Goal: Find specific page/section: Find specific page/section

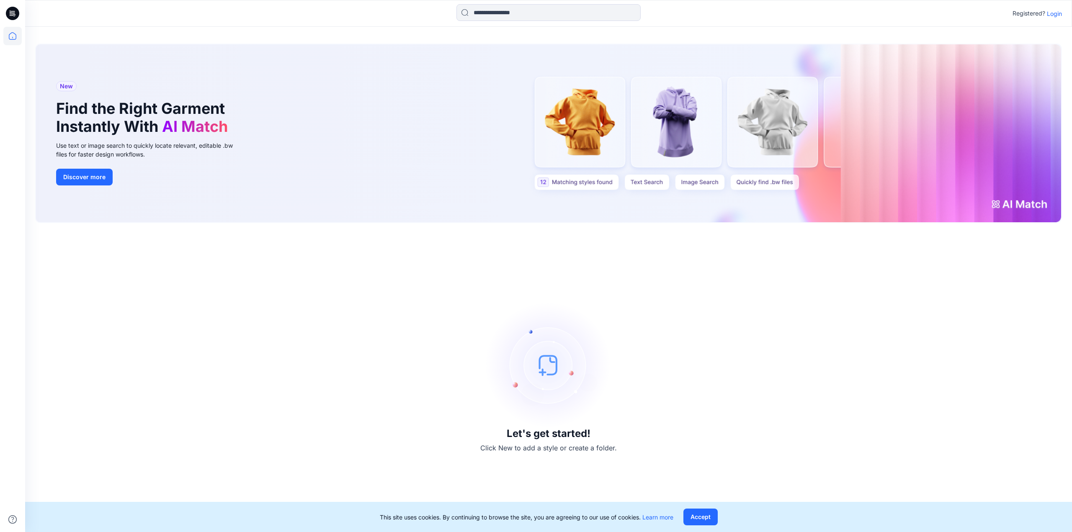
drag, startPoint x: 702, startPoint y: 514, endPoint x: 785, endPoint y: 422, distance: 124.0
click at [703, 514] on button "Accept" at bounding box center [701, 517] width 34 height 17
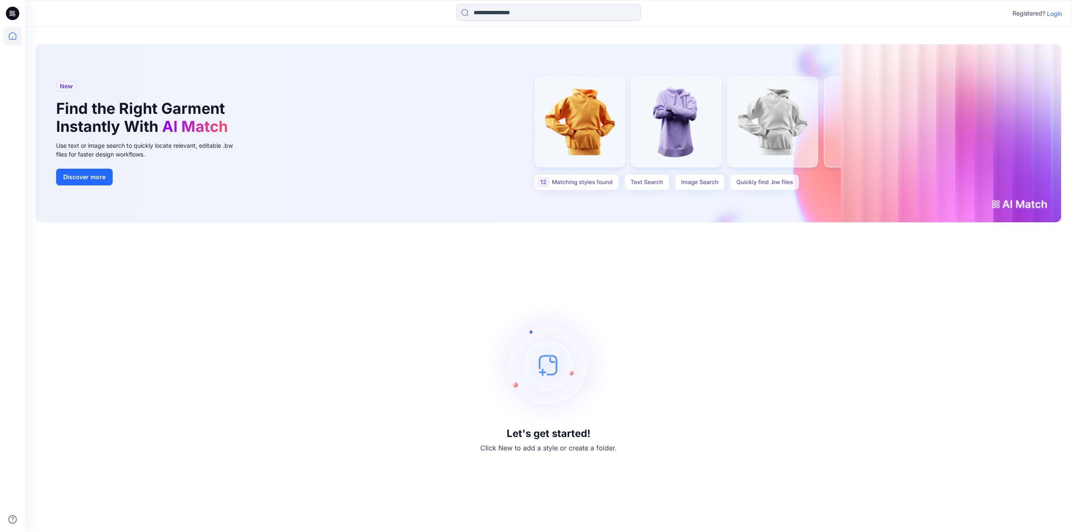
click at [1060, 13] on p "Login" at bounding box center [1054, 13] width 15 height 9
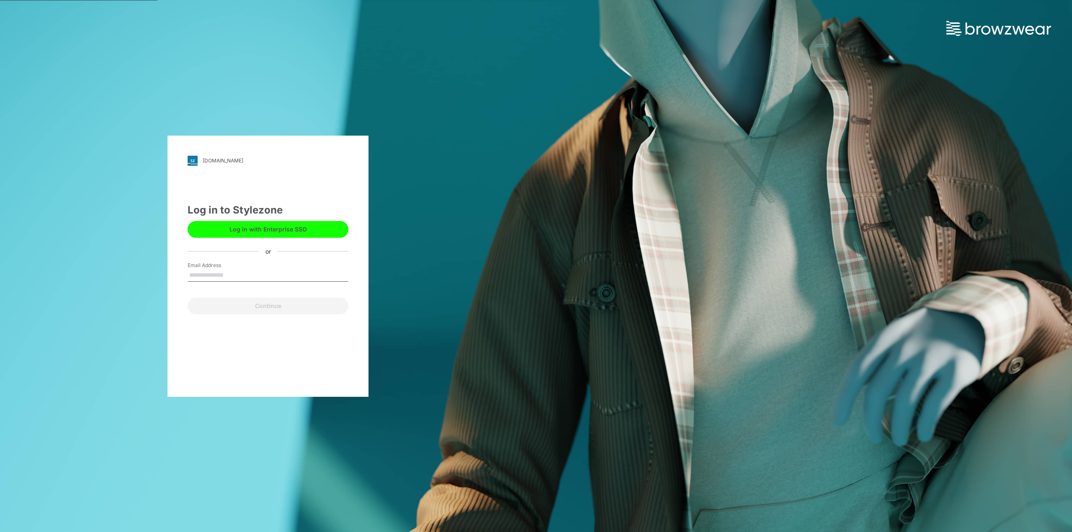
click at [196, 274] on input "Email Address" at bounding box center [268, 275] width 161 height 13
type input "**********"
click at [211, 310] on button "Continue" at bounding box center [268, 306] width 161 height 17
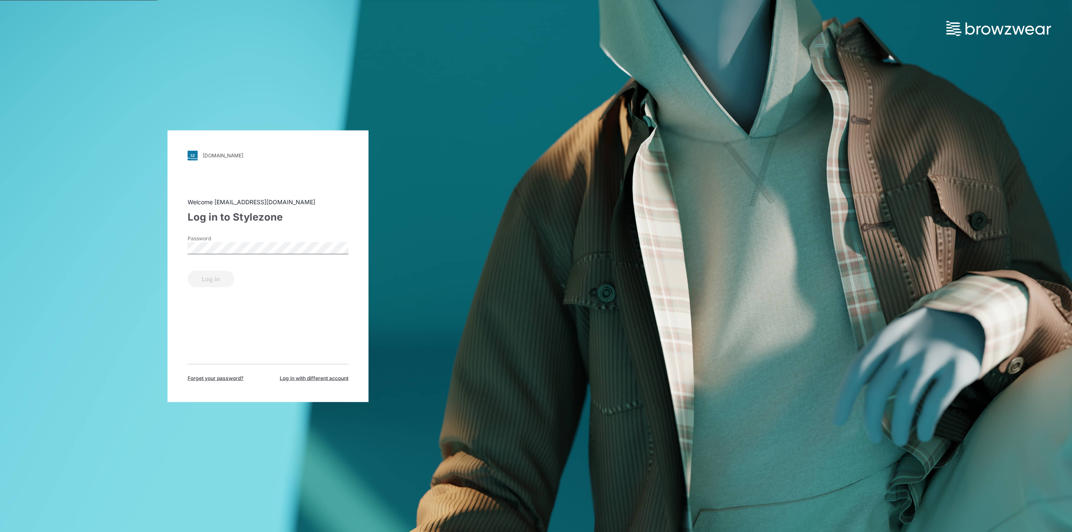
click at [254, 242] on div "Password" at bounding box center [268, 247] width 161 height 25
click at [219, 279] on button "Log in" at bounding box center [211, 279] width 46 height 17
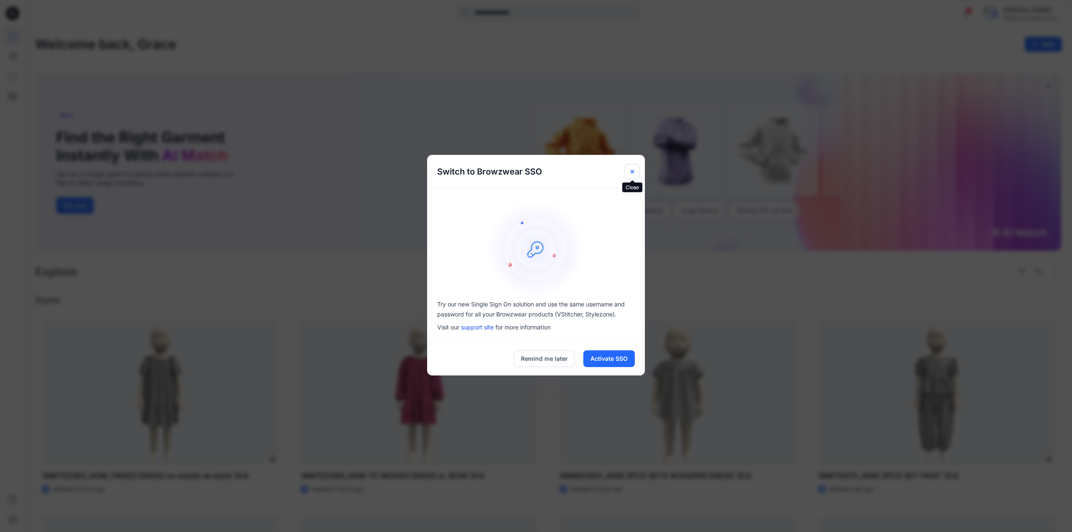
click at [635, 170] on icon "Close" at bounding box center [632, 171] width 7 height 7
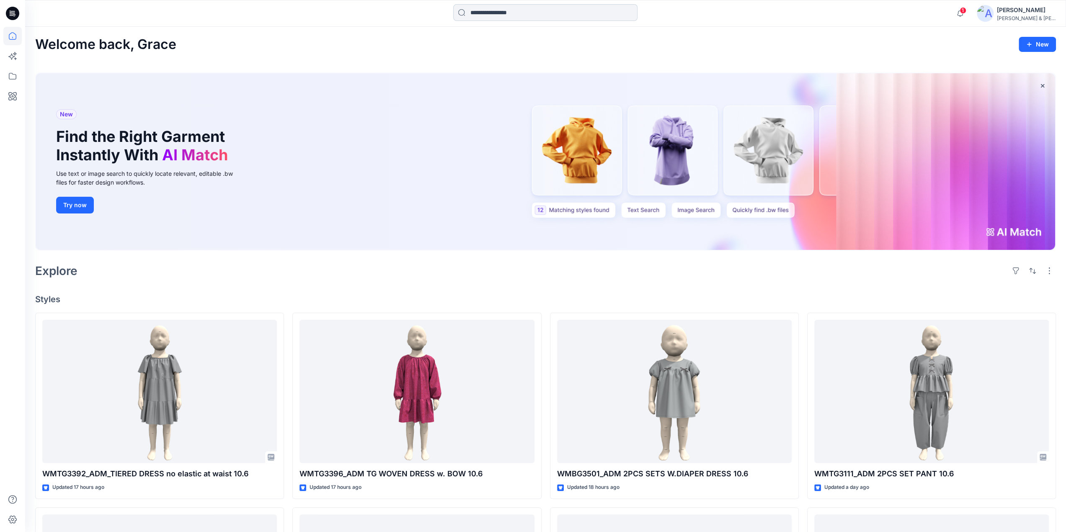
click at [483, 13] on input at bounding box center [545, 12] width 184 height 17
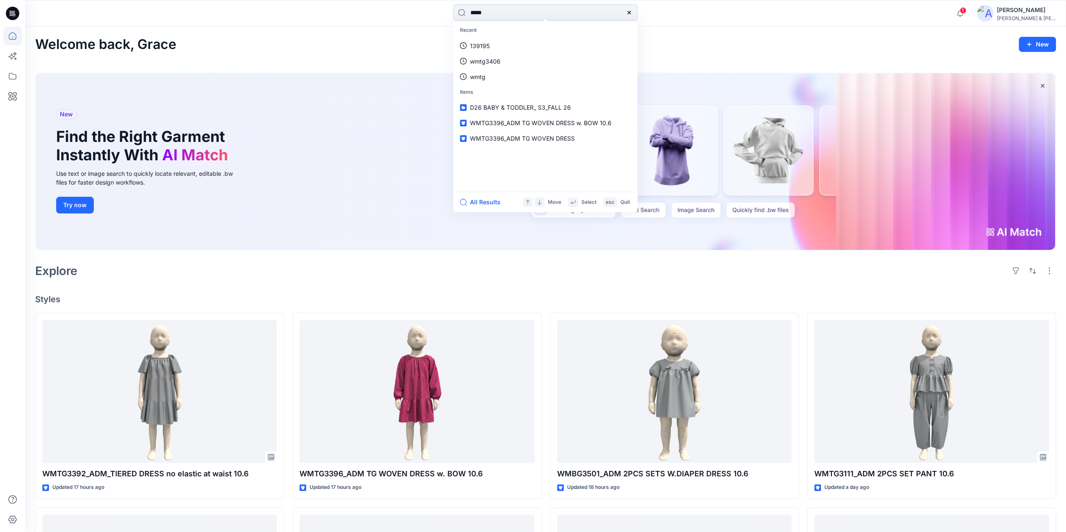
type input "*****"
click at [490, 201] on button "All Results" at bounding box center [483, 202] width 46 height 10
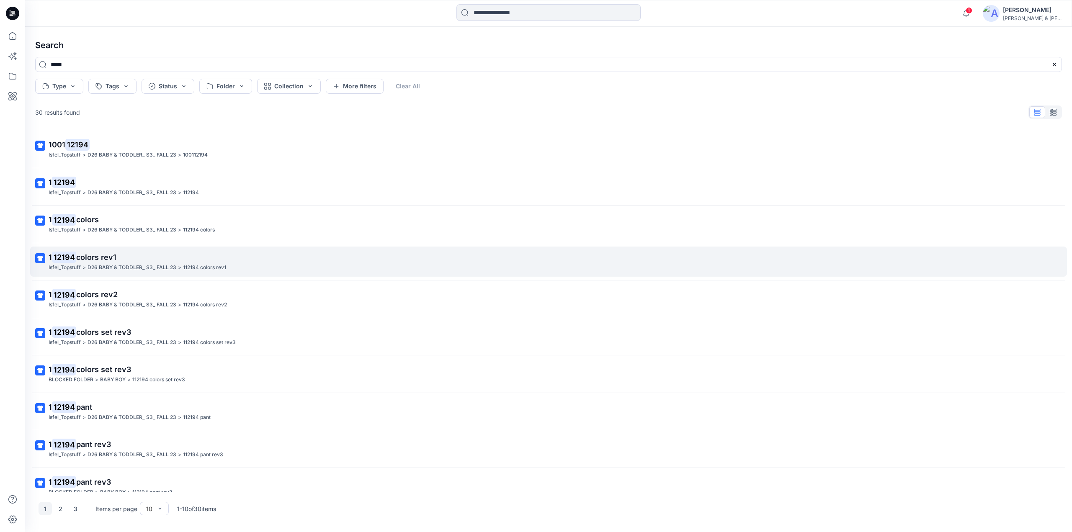
click at [93, 258] on span "colors rev1" at bounding box center [96, 257] width 40 height 9
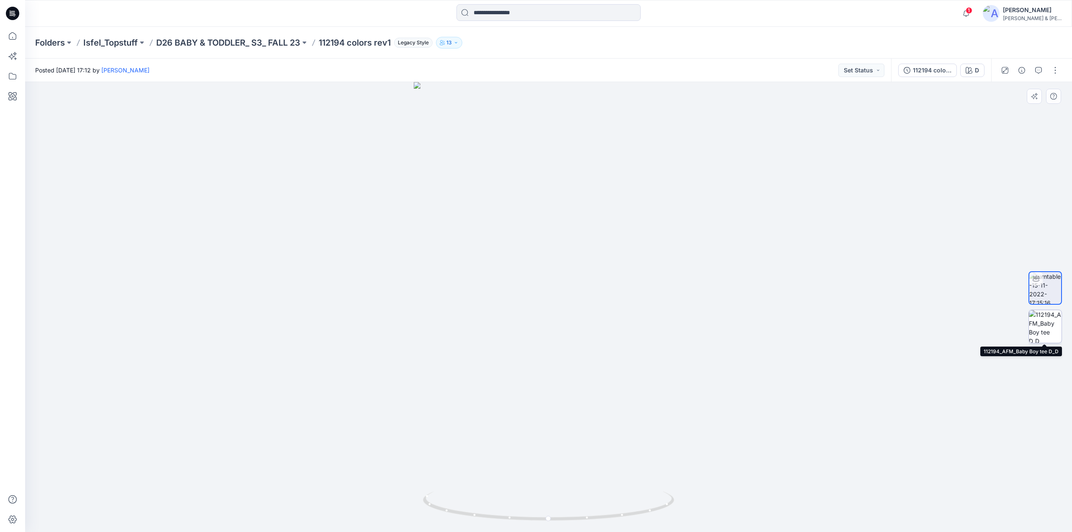
click at [1043, 333] on img at bounding box center [1045, 326] width 33 height 33
click at [261, 39] on p "D26 BABY & TODDLER_ S3_ FALL 23" at bounding box center [228, 43] width 144 height 12
